Goal: Navigation & Orientation: Find specific page/section

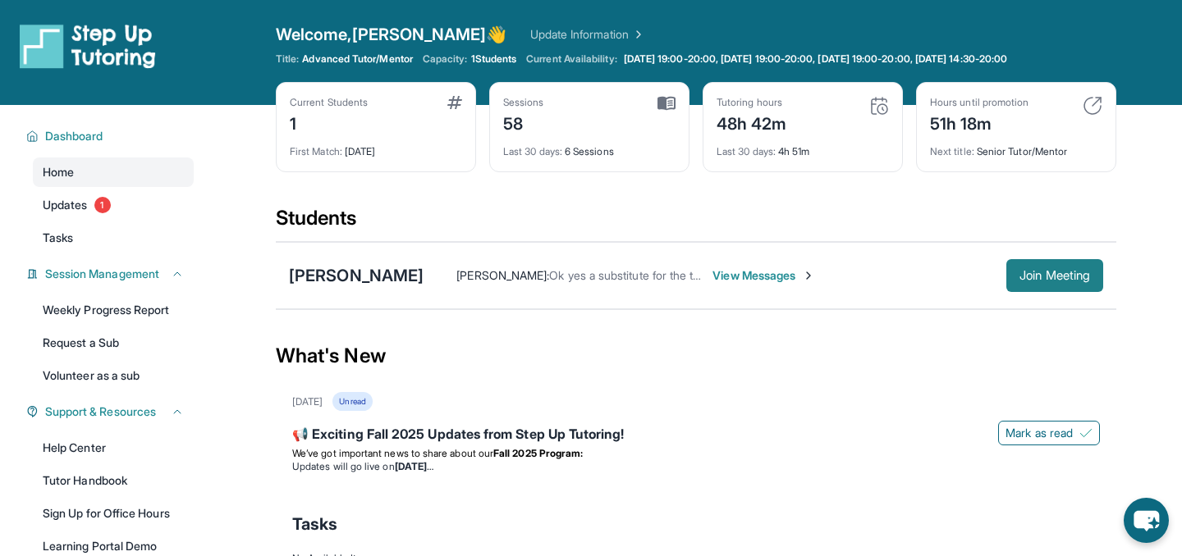
click at [1033, 283] on button "Join Meeting" at bounding box center [1054, 275] width 97 height 33
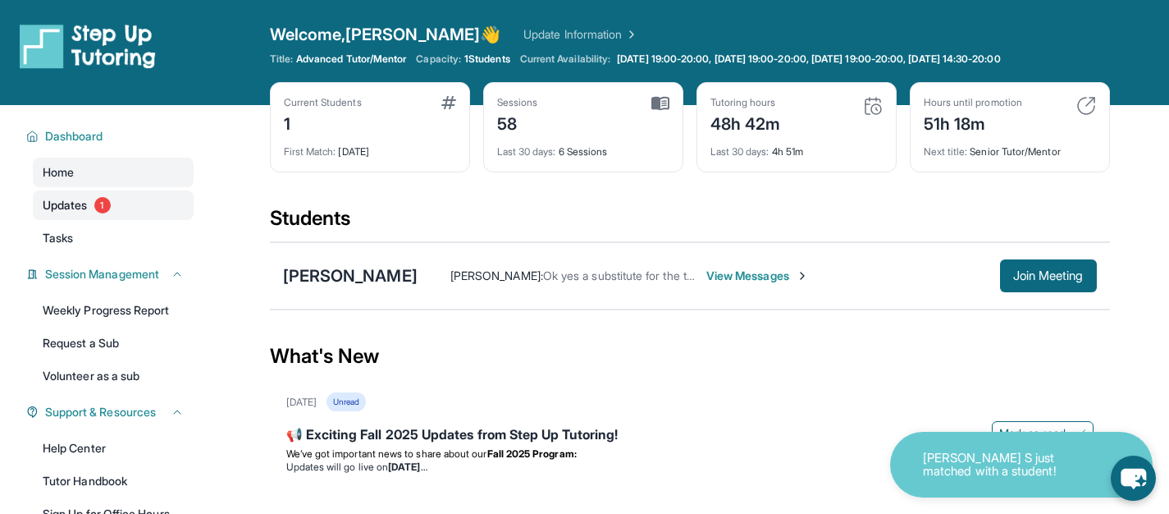
click at [117, 213] on link "Updates 1" at bounding box center [113, 205] width 161 height 30
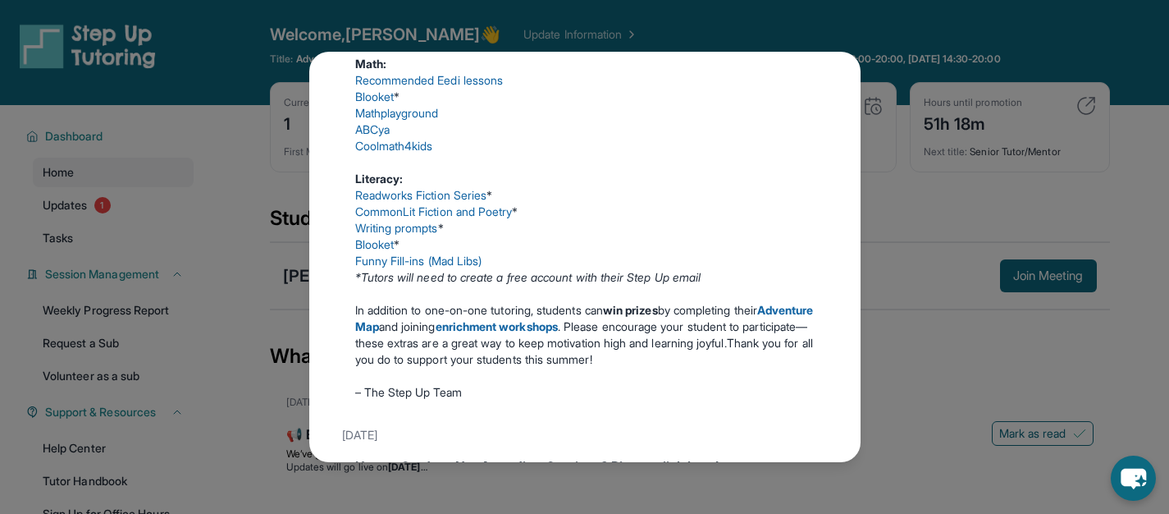
scroll to position [732, 0]
click at [403, 201] on link "Readworks Fiction Series" at bounding box center [421, 194] width 132 height 14
